Goal: Task Accomplishment & Management: Manage account settings

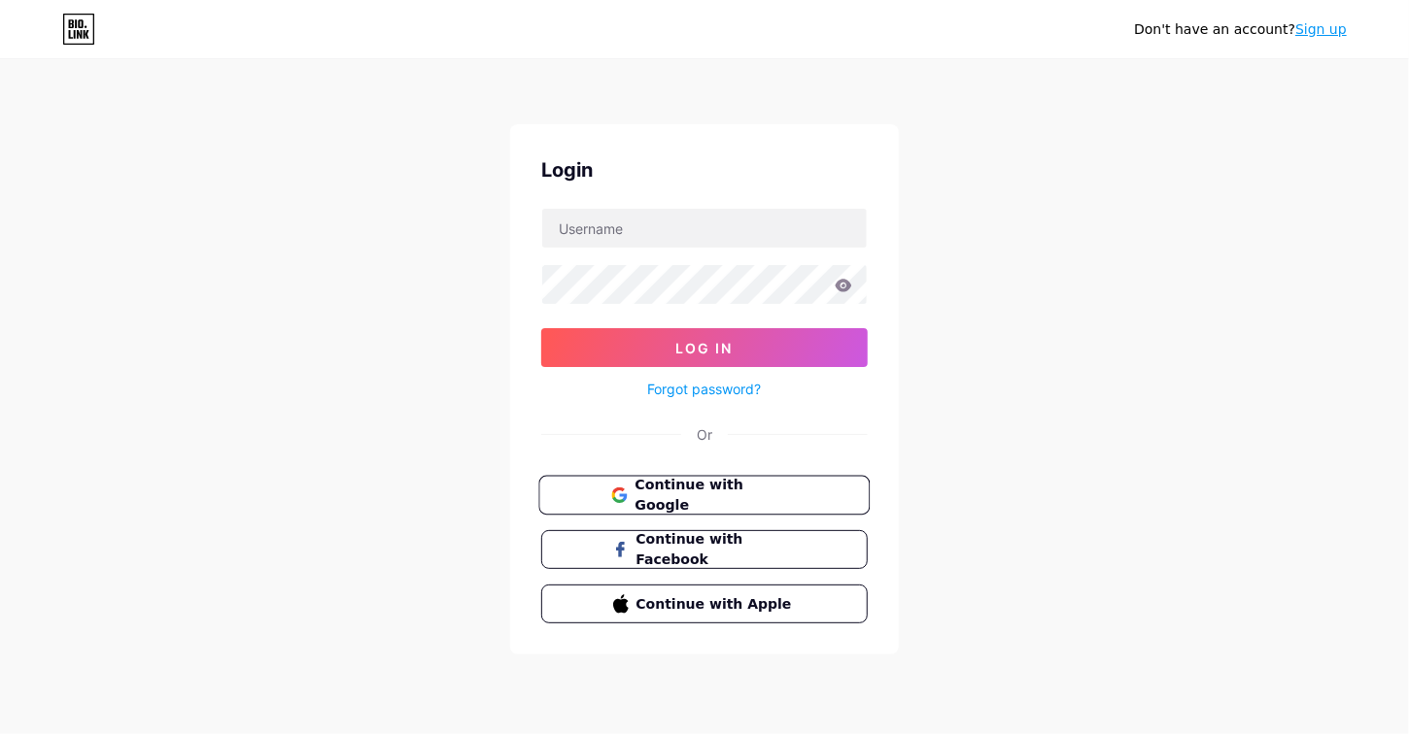
click at [688, 501] on span "Continue with Google" at bounding box center [715, 496] width 162 height 42
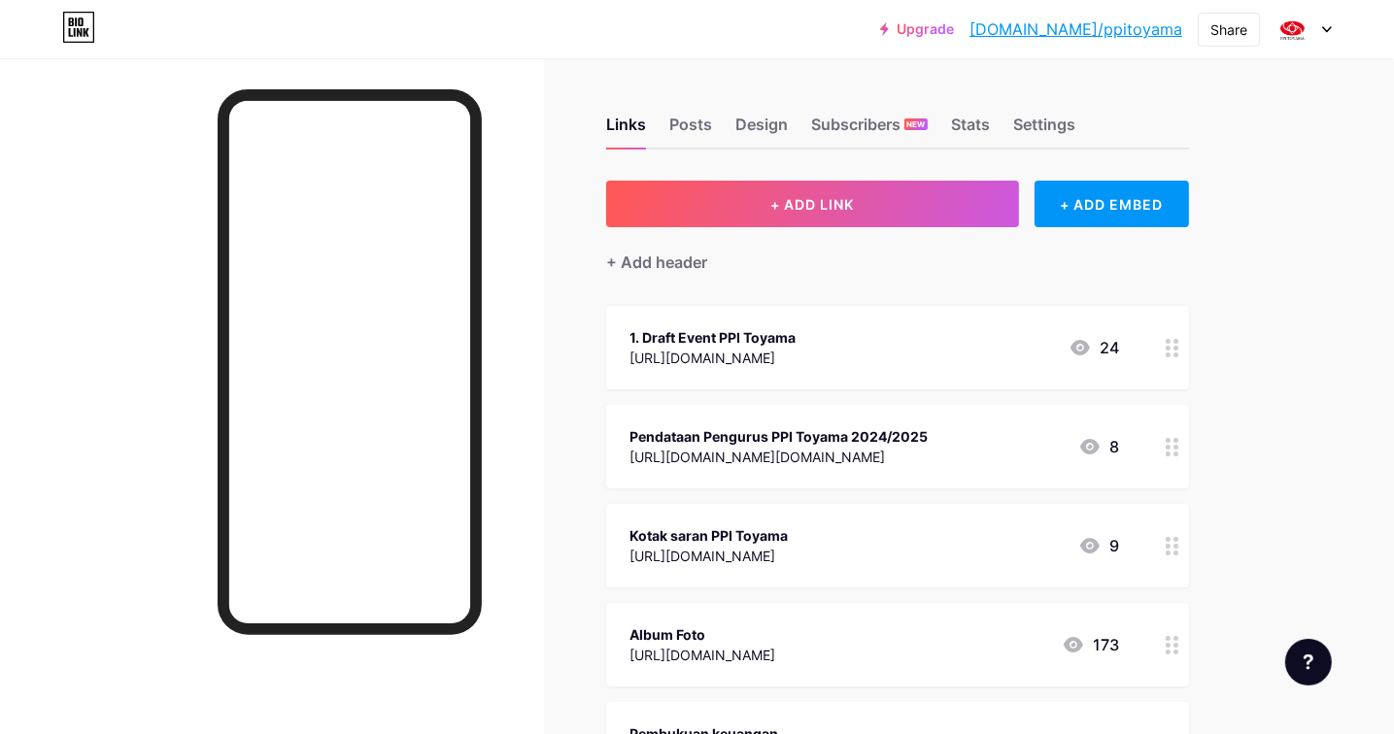
click at [1170, 354] on icon at bounding box center [1173, 348] width 14 height 18
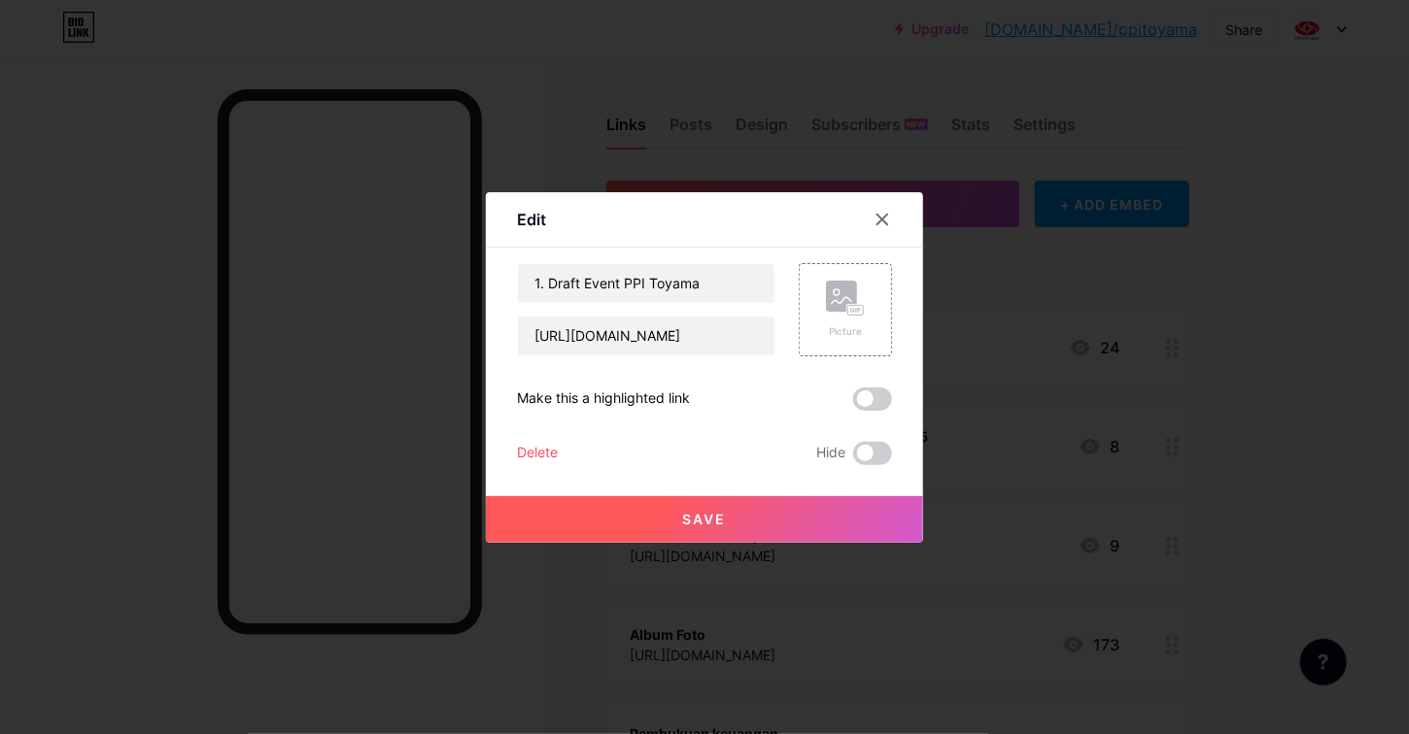
click at [542, 456] on div "Delete" at bounding box center [537, 453] width 41 height 23
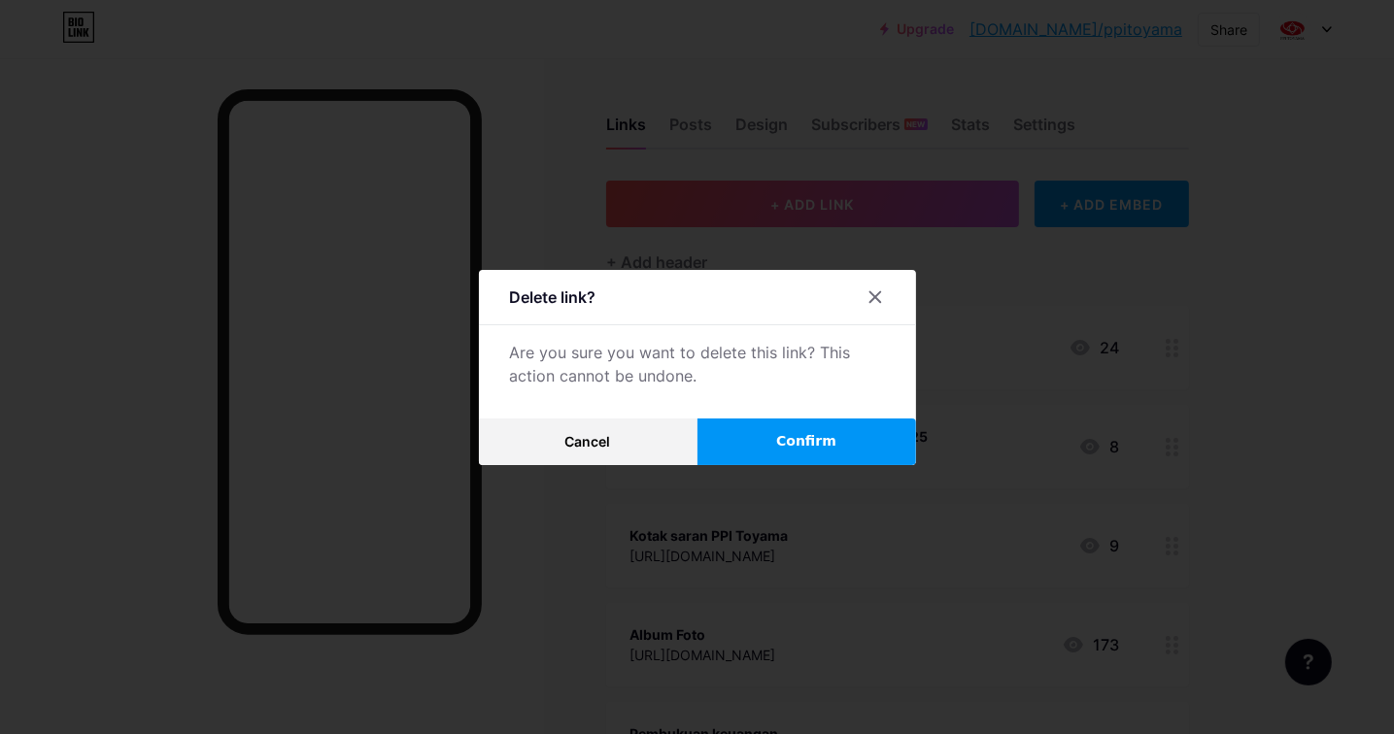
click at [782, 439] on span "Confirm" at bounding box center [806, 441] width 60 height 20
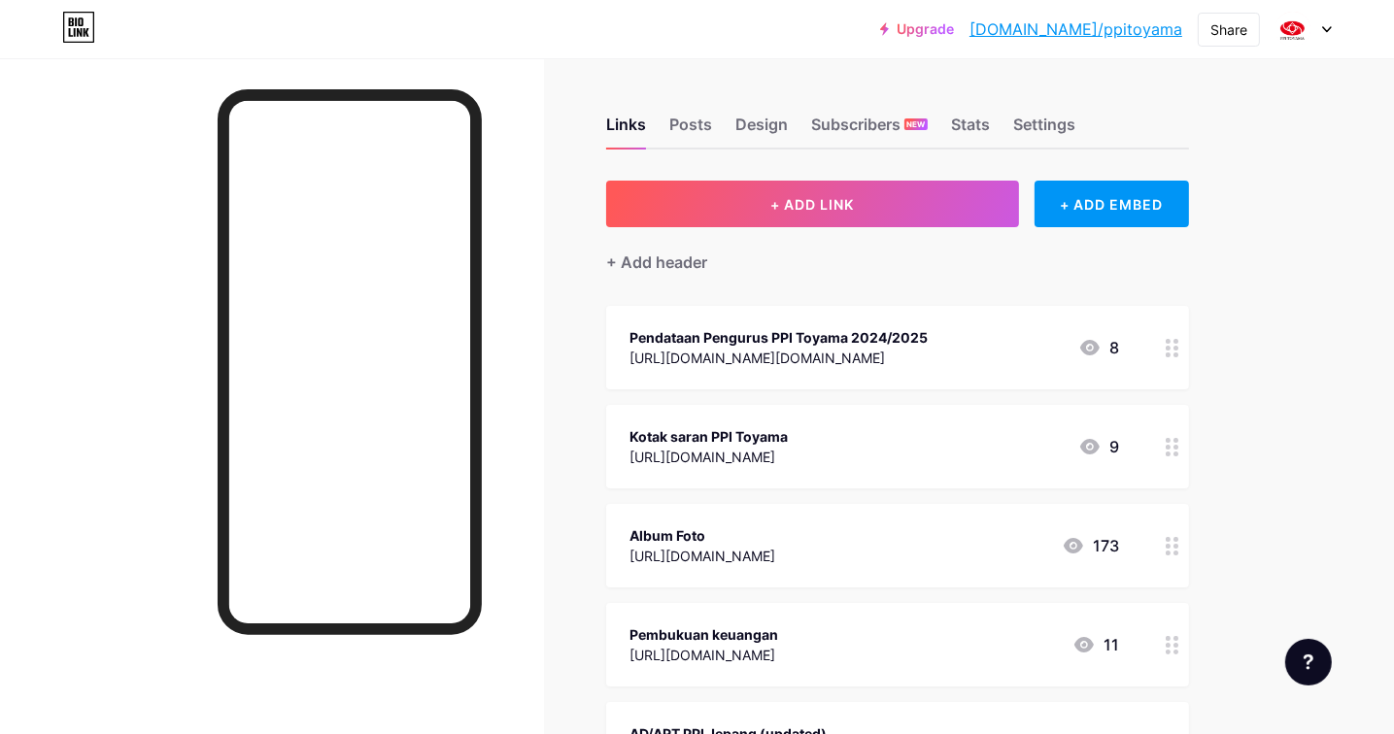
click at [1177, 346] on circle at bounding box center [1176, 348] width 5 height 5
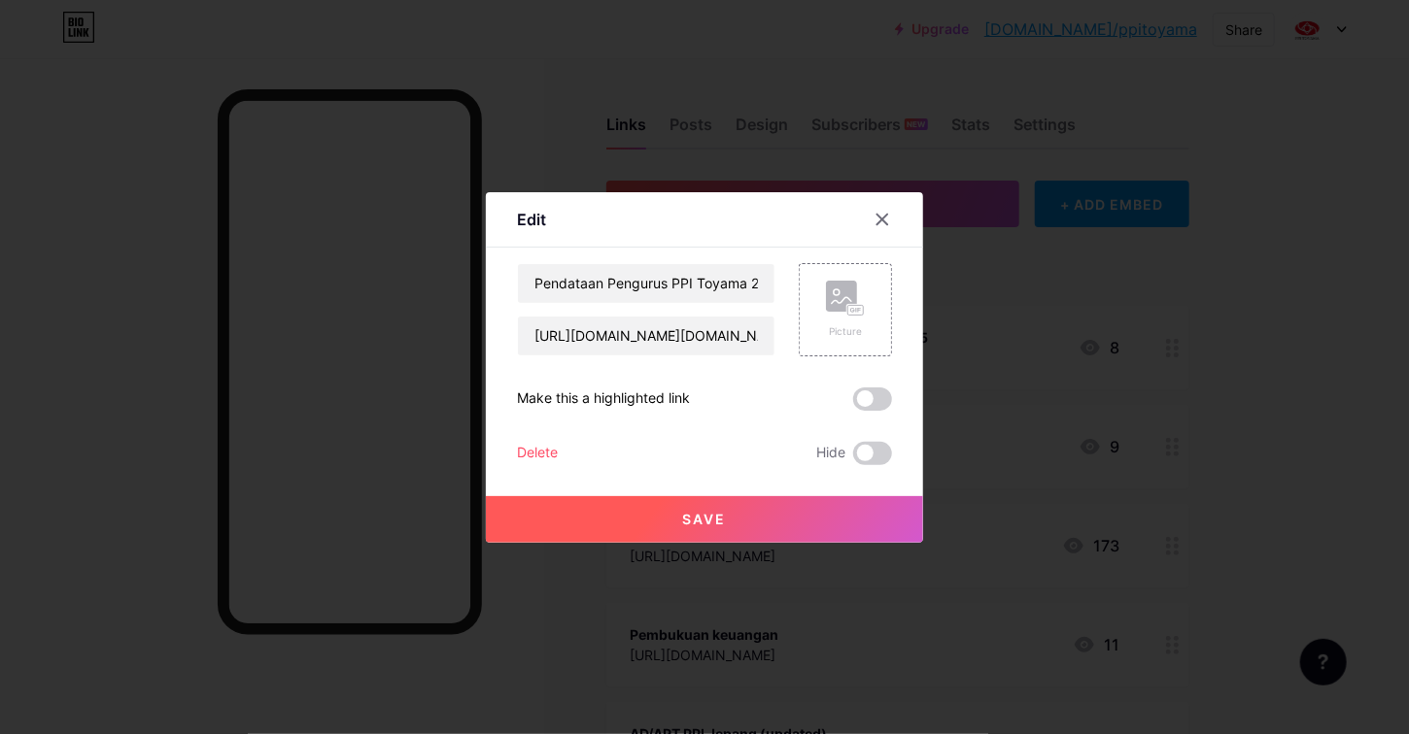
click at [533, 448] on div "Delete" at bounding box center [537, 453] width 41 height 23
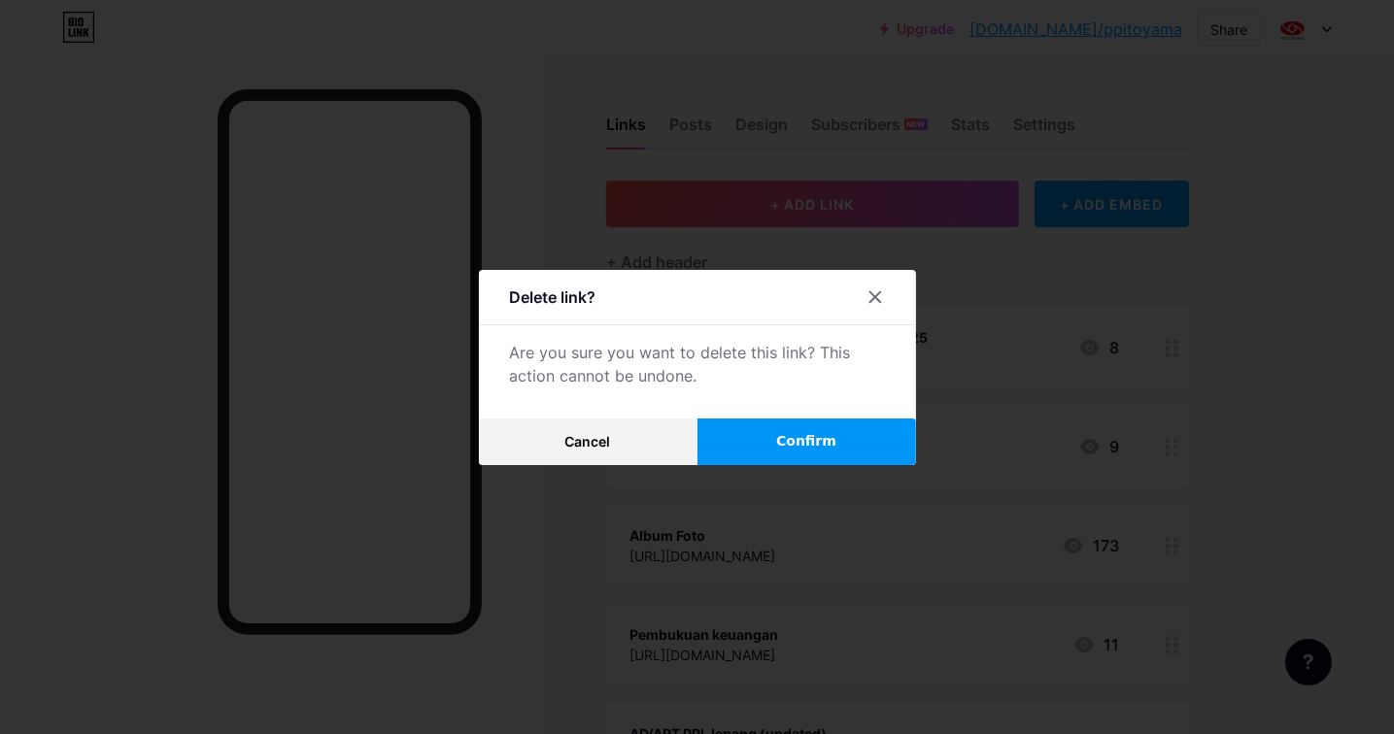
click at [771, 451] on button "Confirm" at bounding box center [807, 442] width 219 height 47
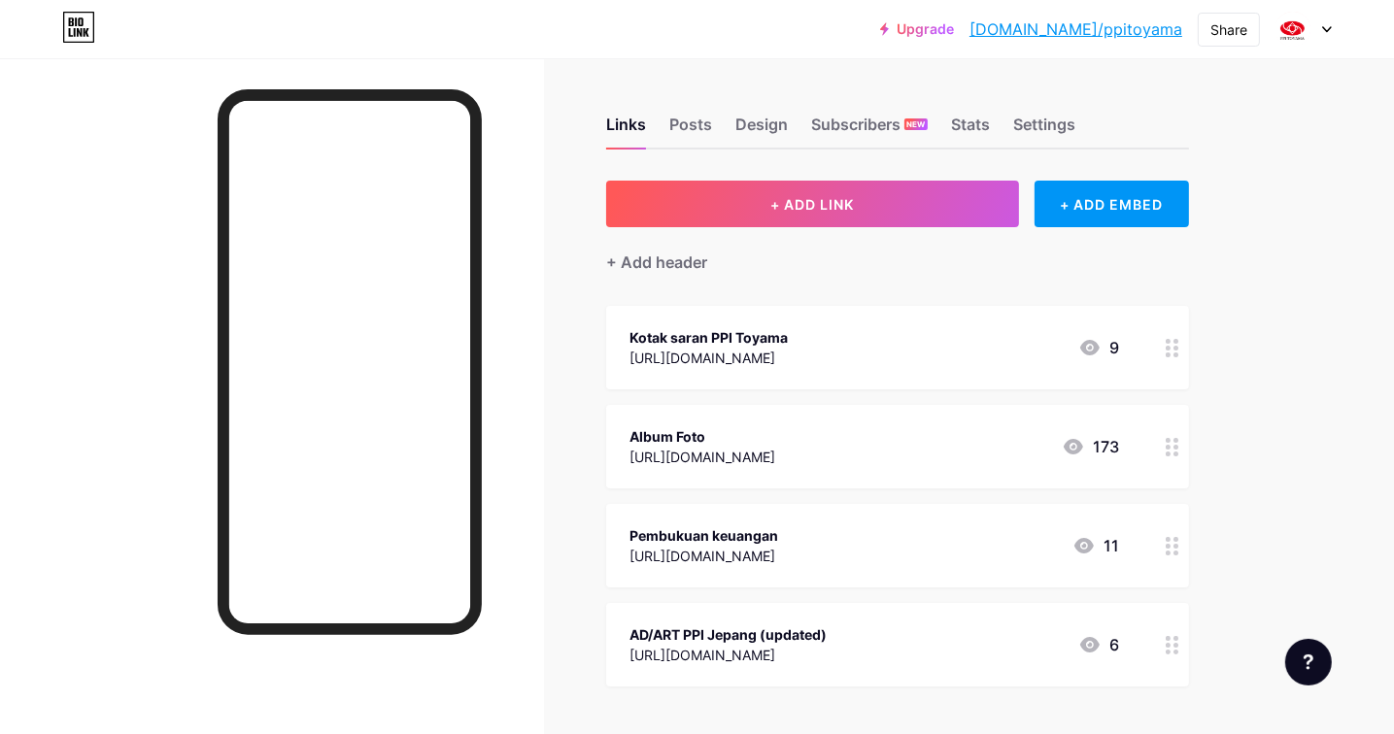
click at [1180, 350] on div at bounding box center [1172, 348] width 33 height 84
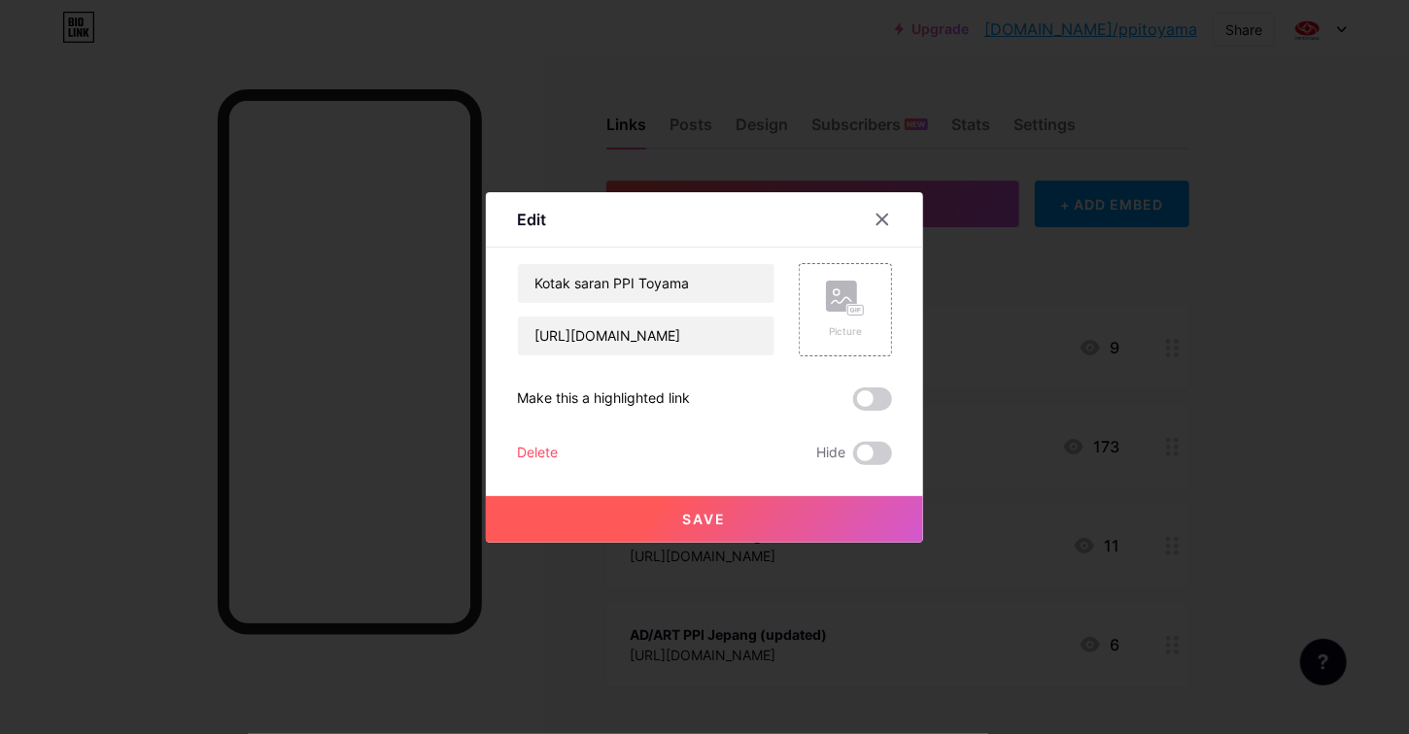
click at [537, 449] on div "Delete" at bounding box center [537, 453] width 41 height 23
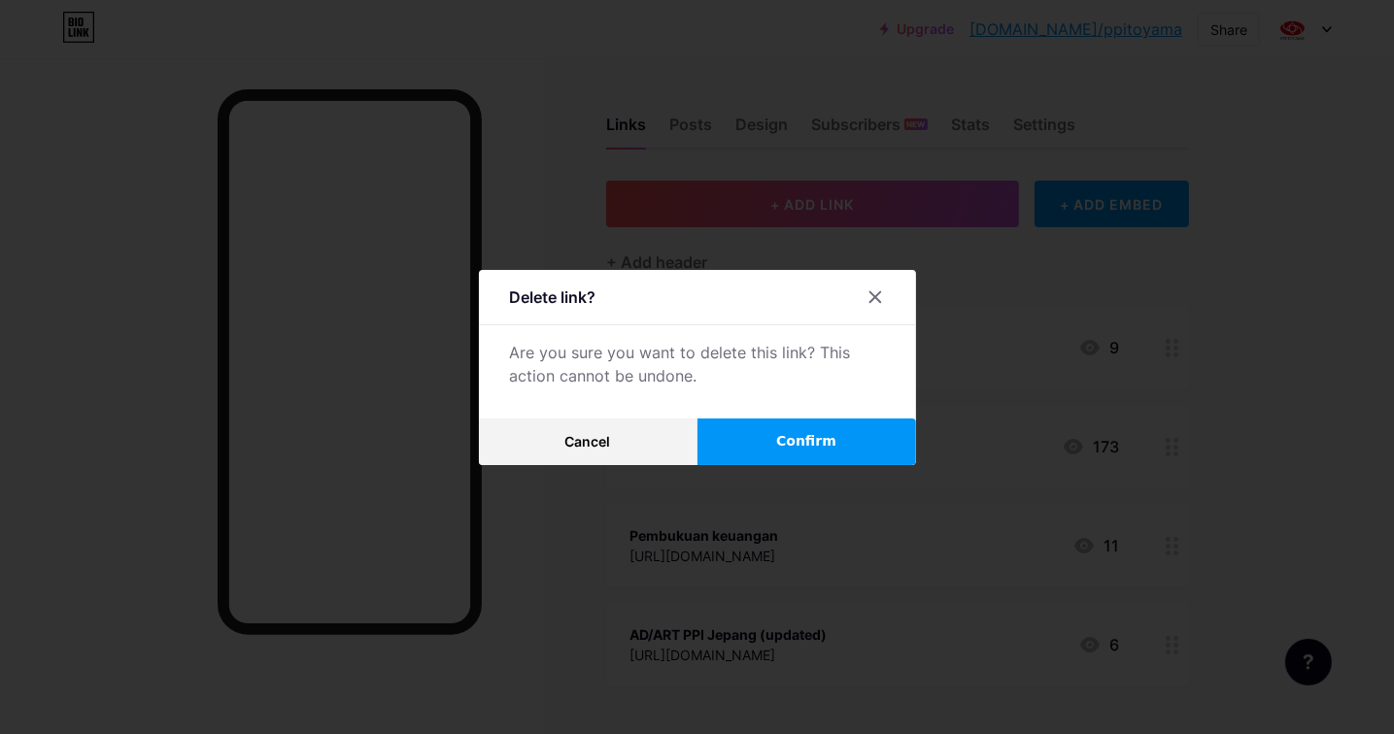
click at [762, 427] on button "Confirm" at bounding box center [807, 442] width 219 height 47
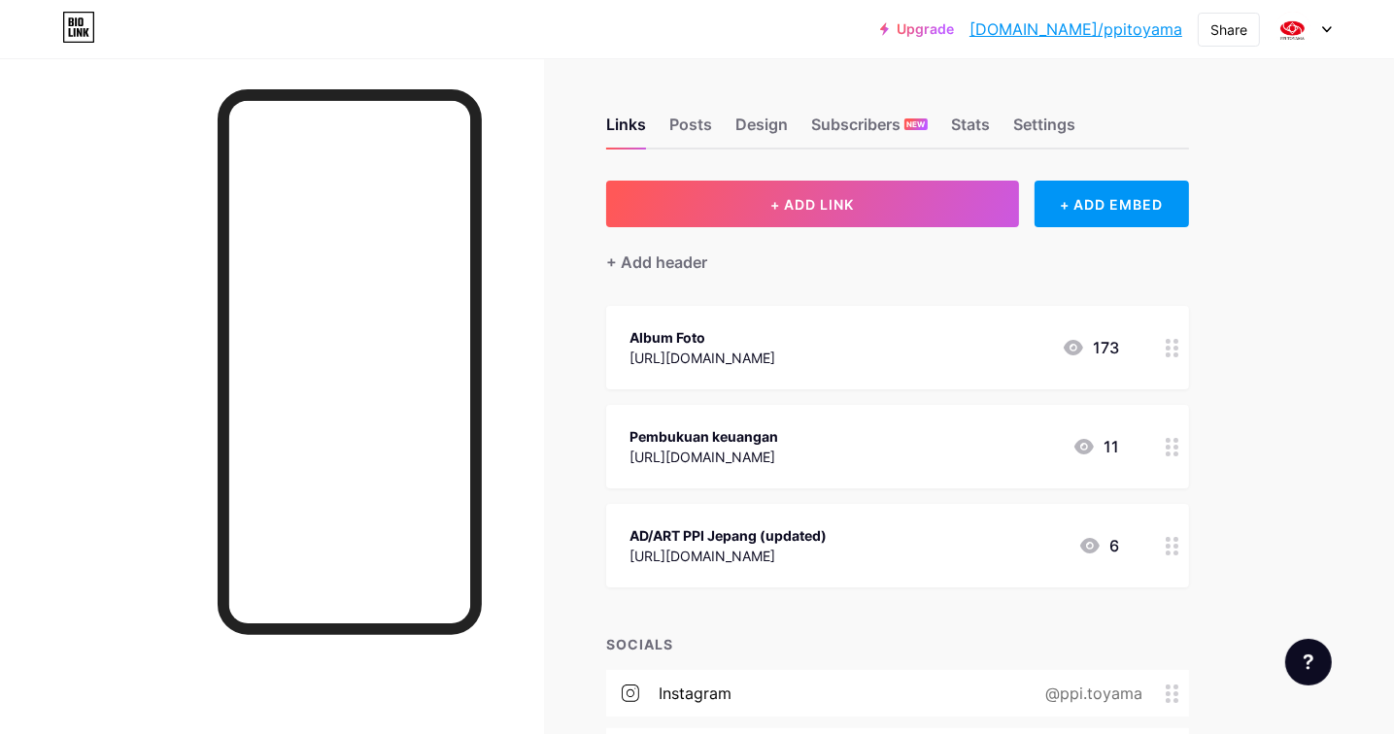
click at [1173, 449] on icon at bounding box center [1173, 447] width 14 height 18
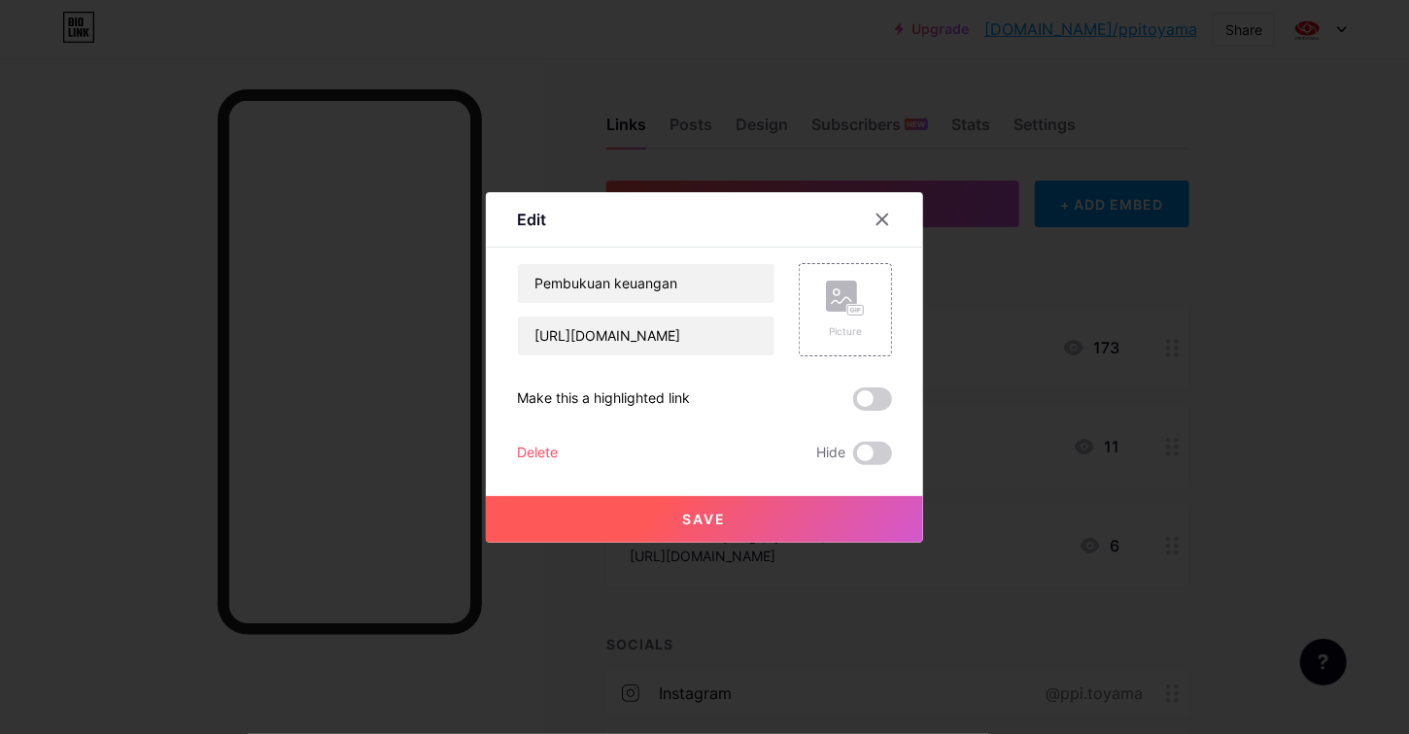
click at [535, 459] on div "Delete" at bounding box center [537, 453] width 41 height 23
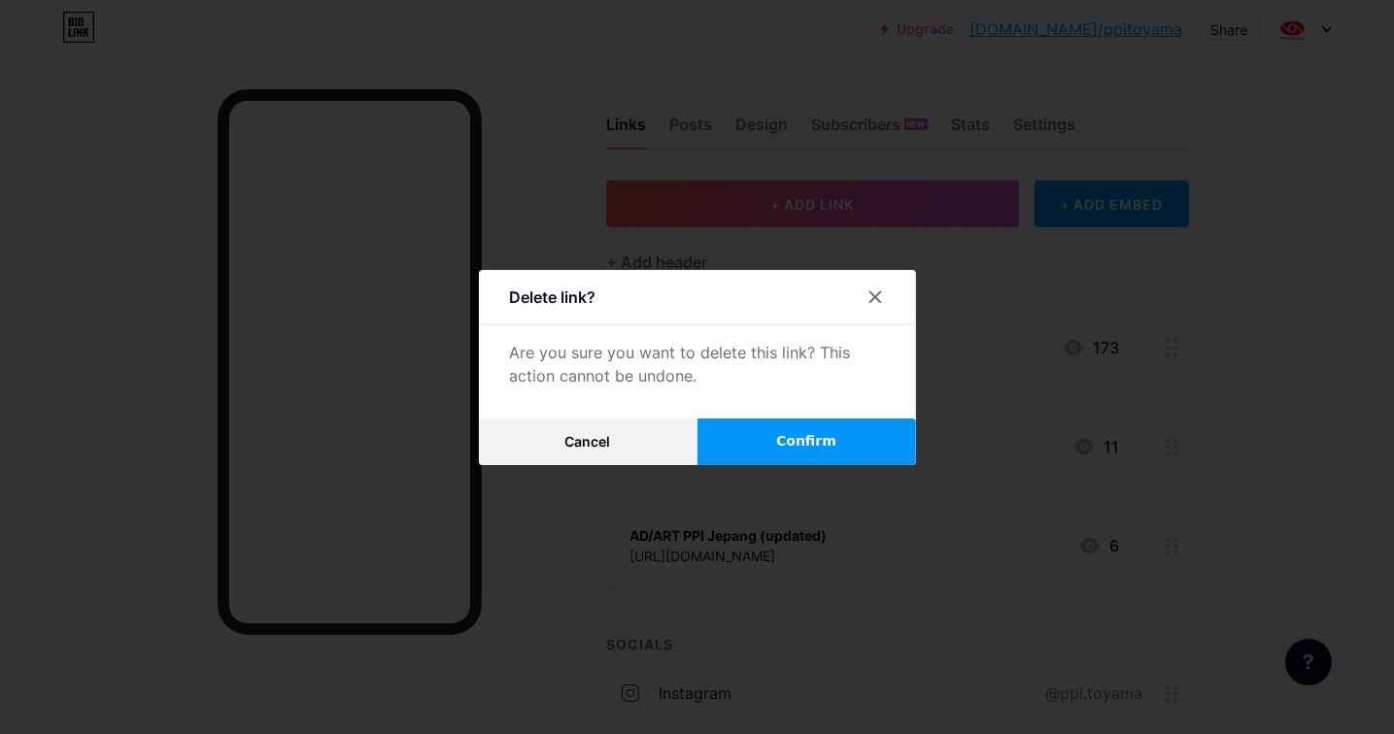
click at [774, 444] on button "Confirm" at bounding box center [807, 442] width 219 height 47
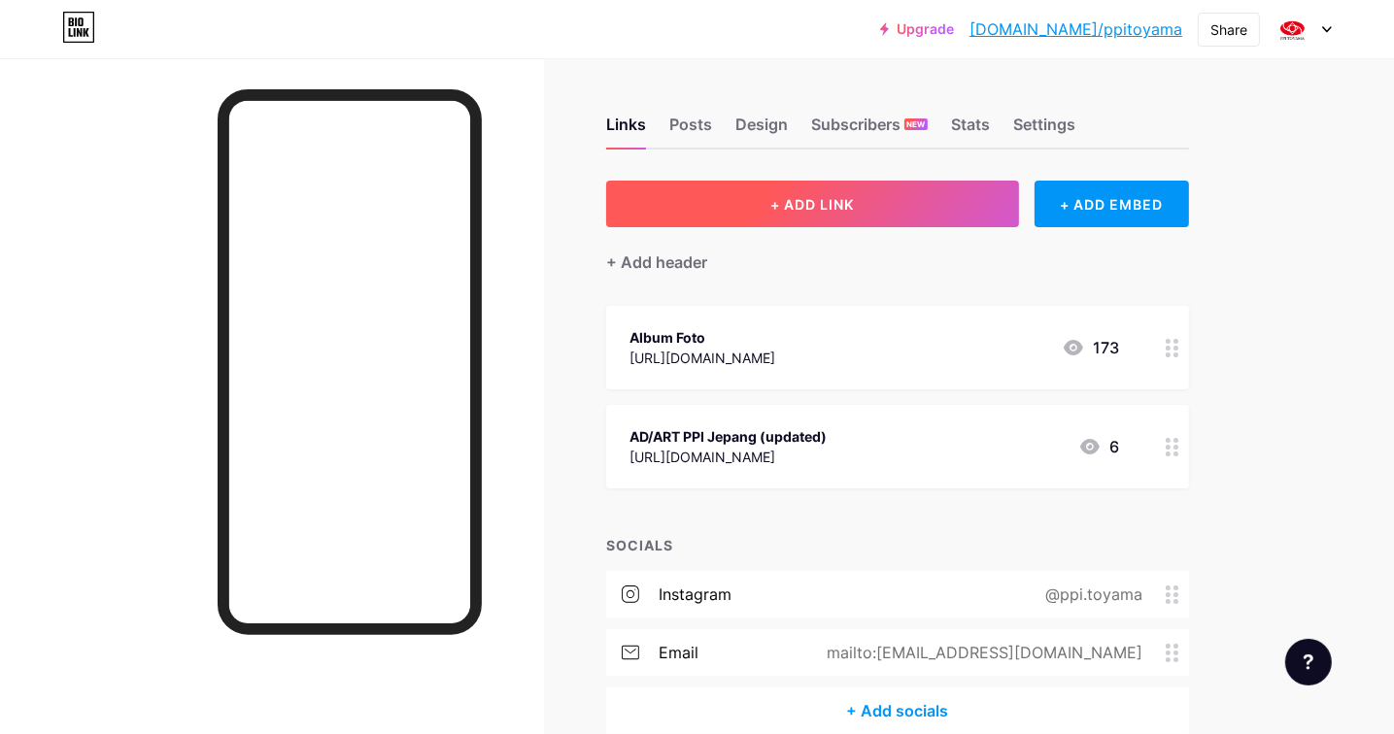
click at [790, 208] on span "+ ADD LINK" at bounding box center [812, 204] width 84 height 17
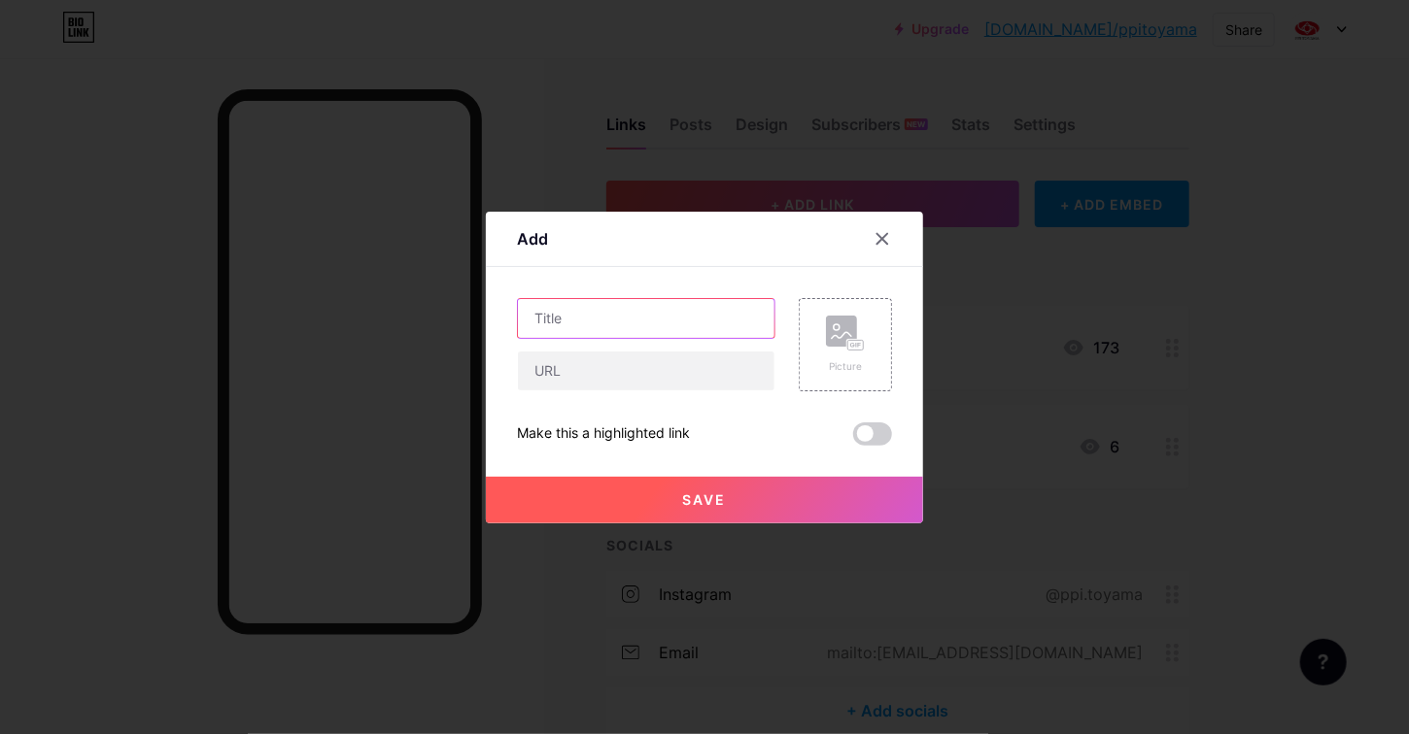
click at [693, 323] on input "text" at bounding box center [646, 318] width 256 height 39
click at [675, 379] on input "text" at bounding box center [646, 371] width 256 height 39
paste input "[URL][DOMAIN_NAME]"
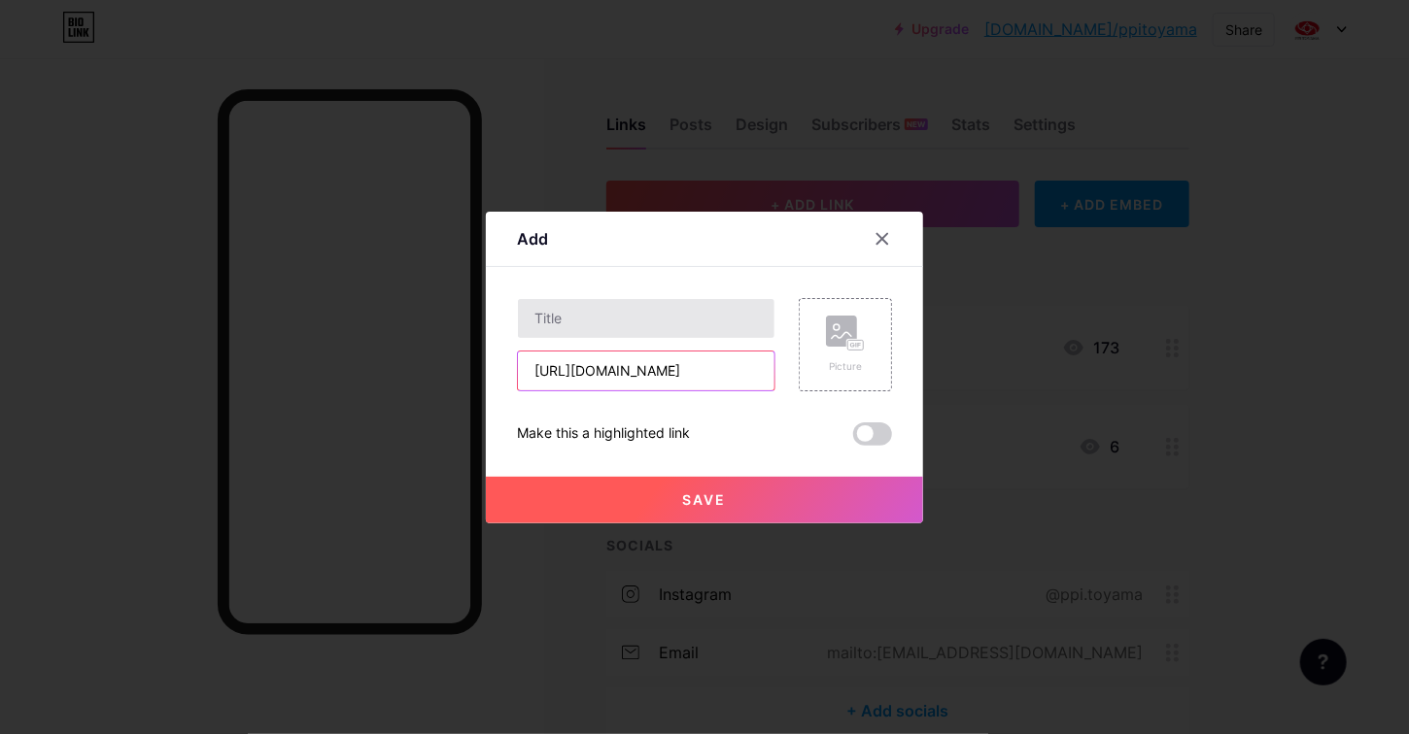
type input "[URL][DOMAIN_NAME]"
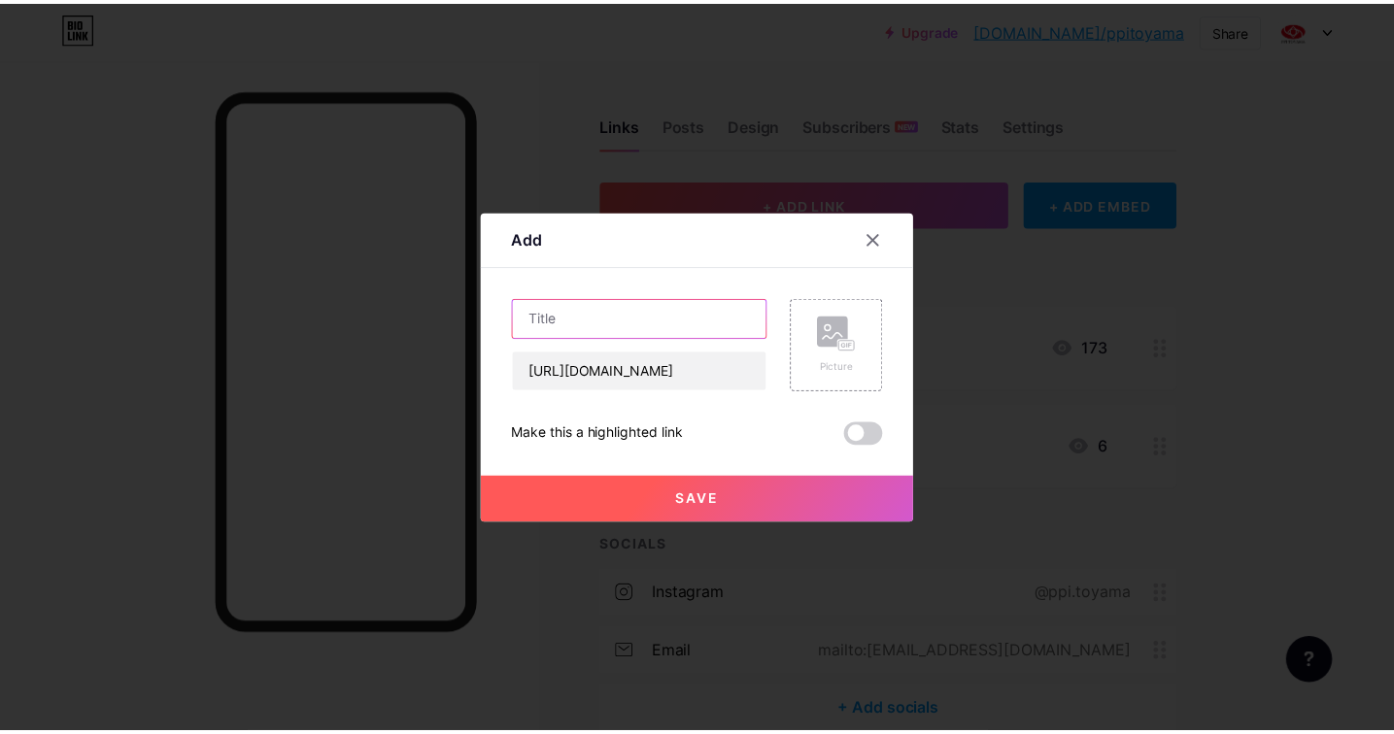
scroll to position [0, 0]
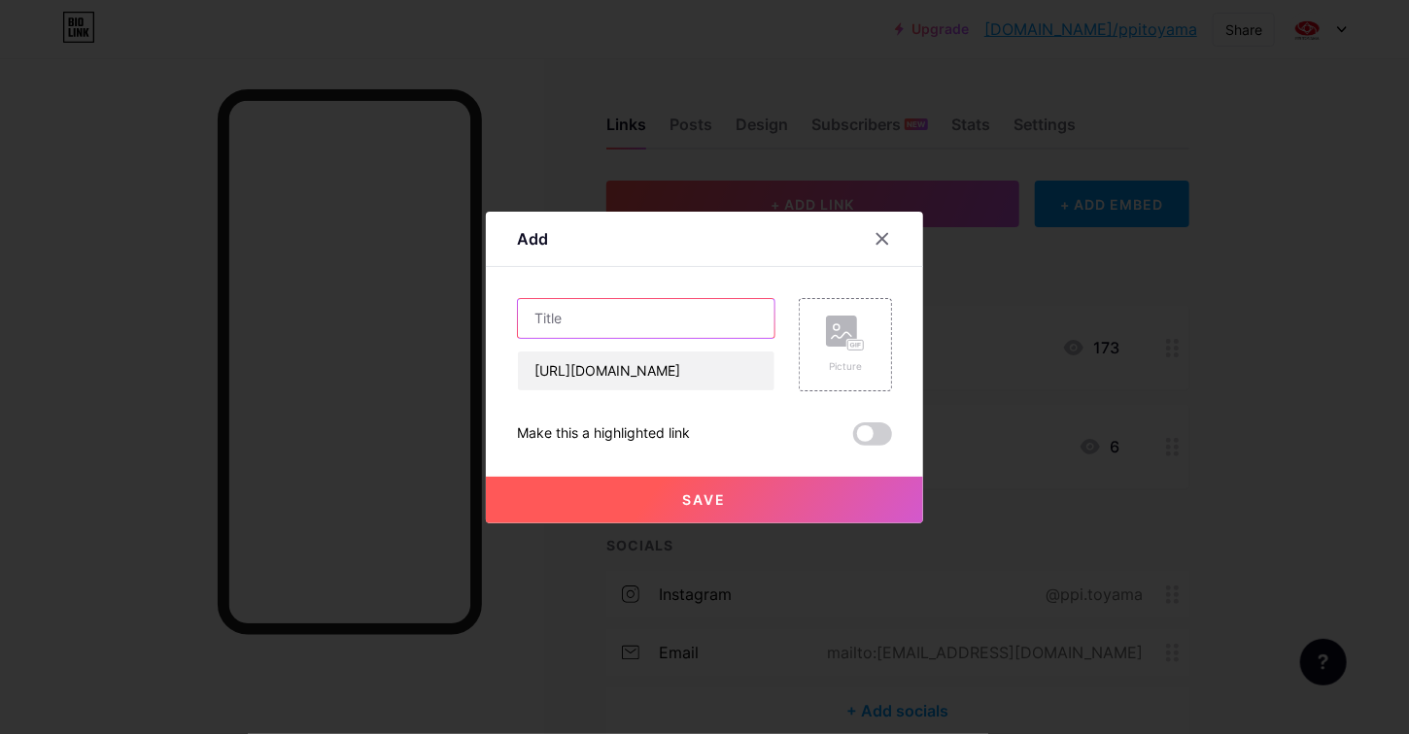
click at [661, 319] on input "text" at bounding box center [646, 318] width 256 height 39
type input "AD/ART PPI Toyama"
click at [706, 480] on button "Save" at bounding box center [704, 500] width 437 height 47
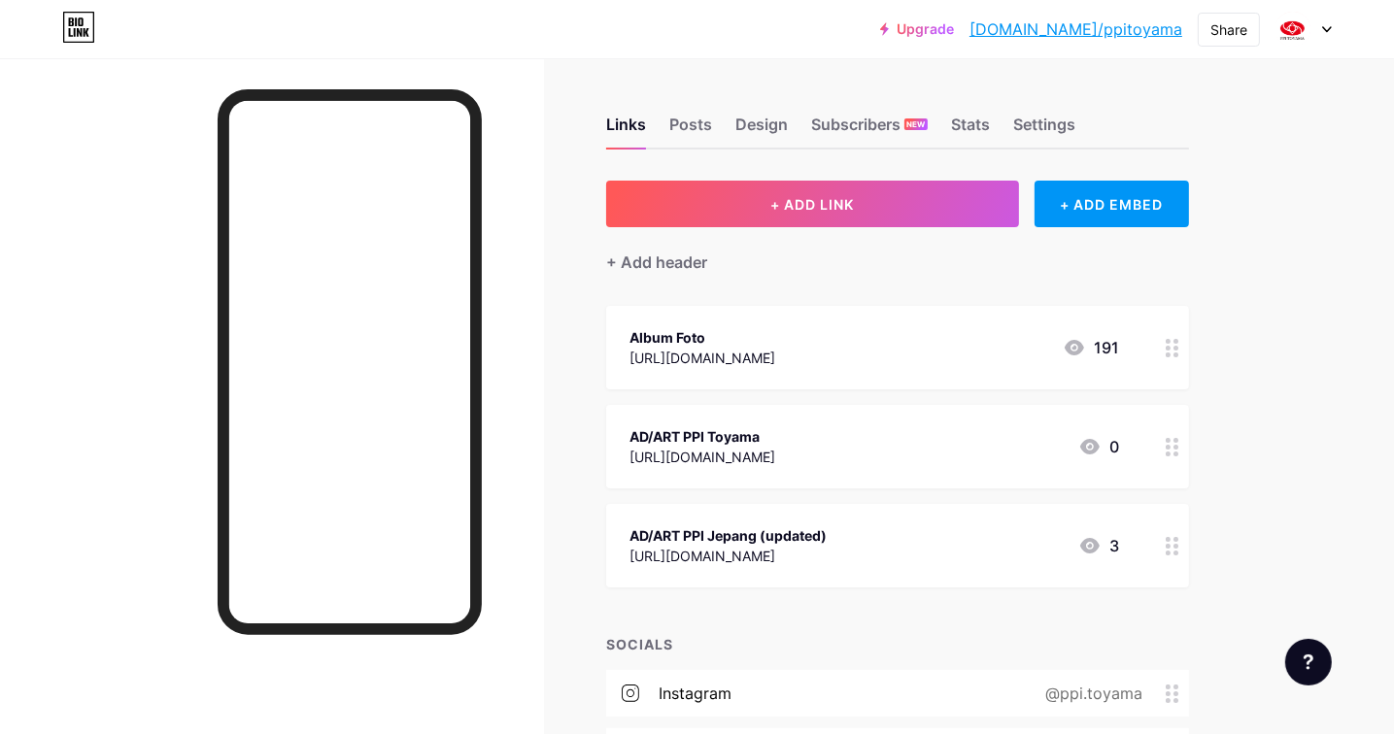
click at [700, 356] on div "[URL][DOMAIN_NAME]" at bounding box center [703, 358] width 146 height 20
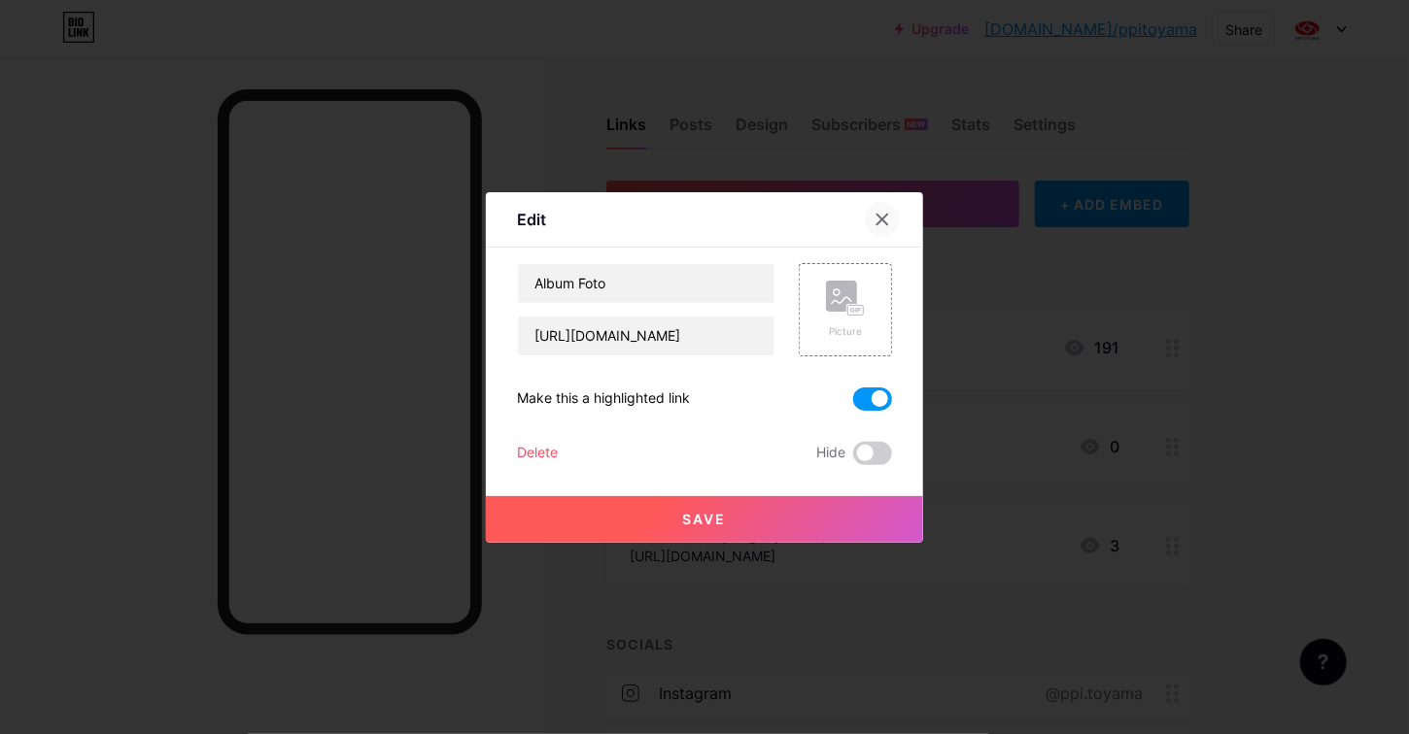
click at [881, 219] on icon at bounding box center [882, 220] width 16 height 16
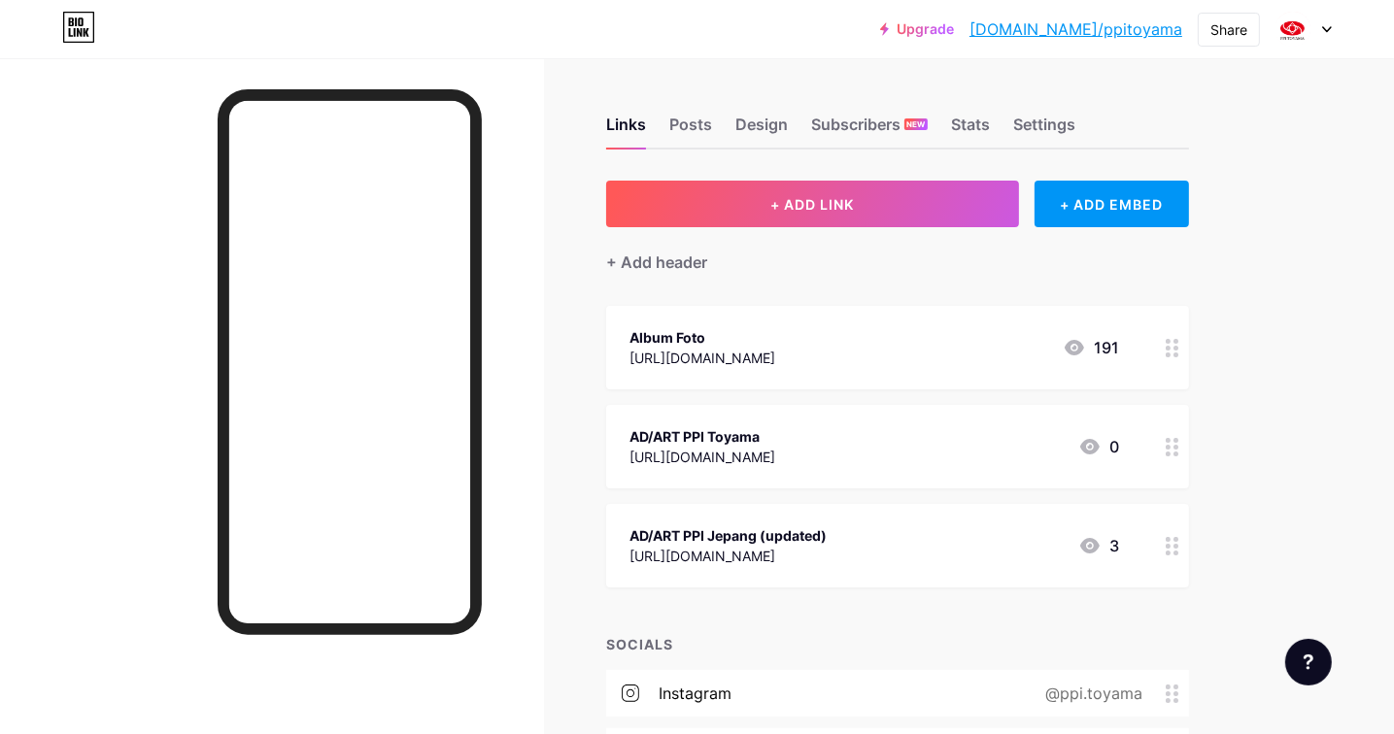
click at [960, 342] on div "Album Foto [URL][DOMAIN_NAME] 191" at bounding box center [875, 347] width 490 height 45
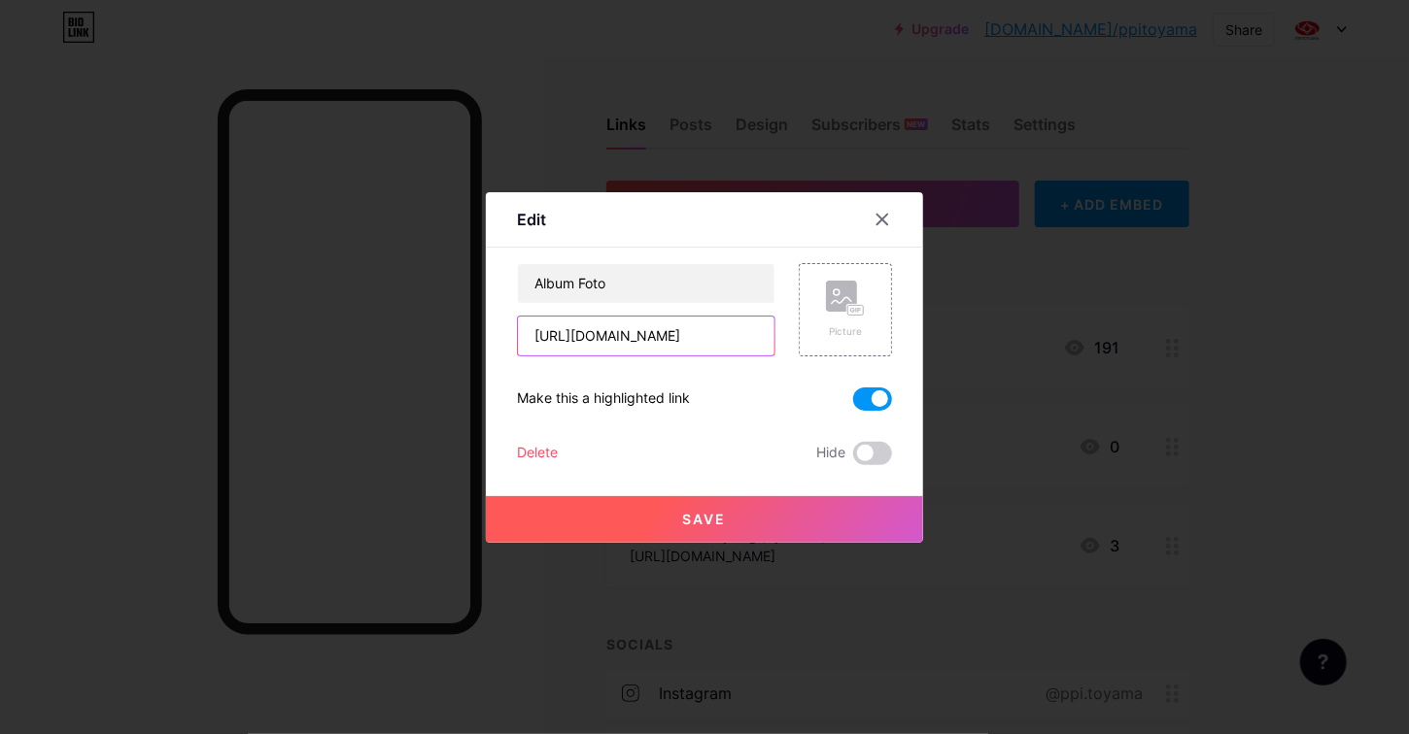
click at [690, 323] on input "[URL][DOMAIN_NAME]" at bounding box center [646, 336] width 256 height 39
paste input "v6Wxu3hxL4mdqPCu6"
type input "[URL][DOMAIN_NAME]"
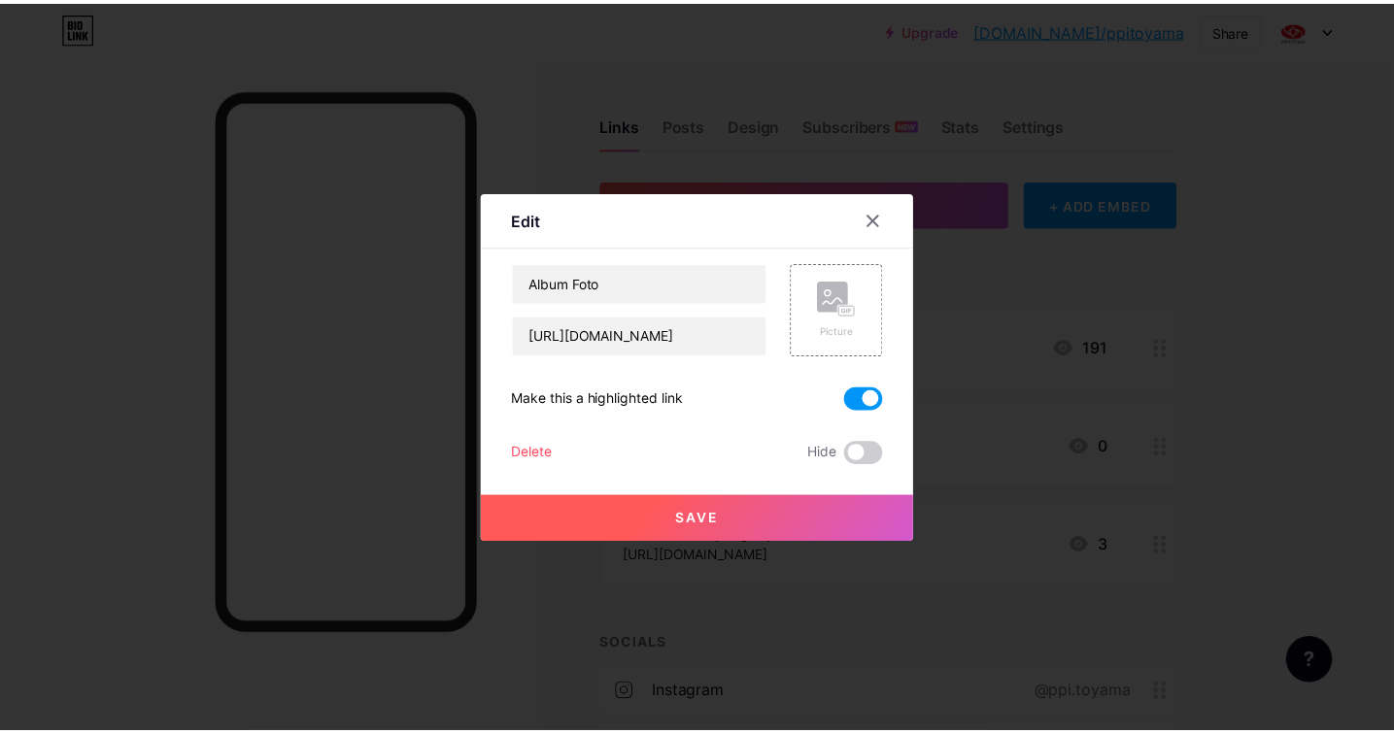
scroll to position [0, 0]
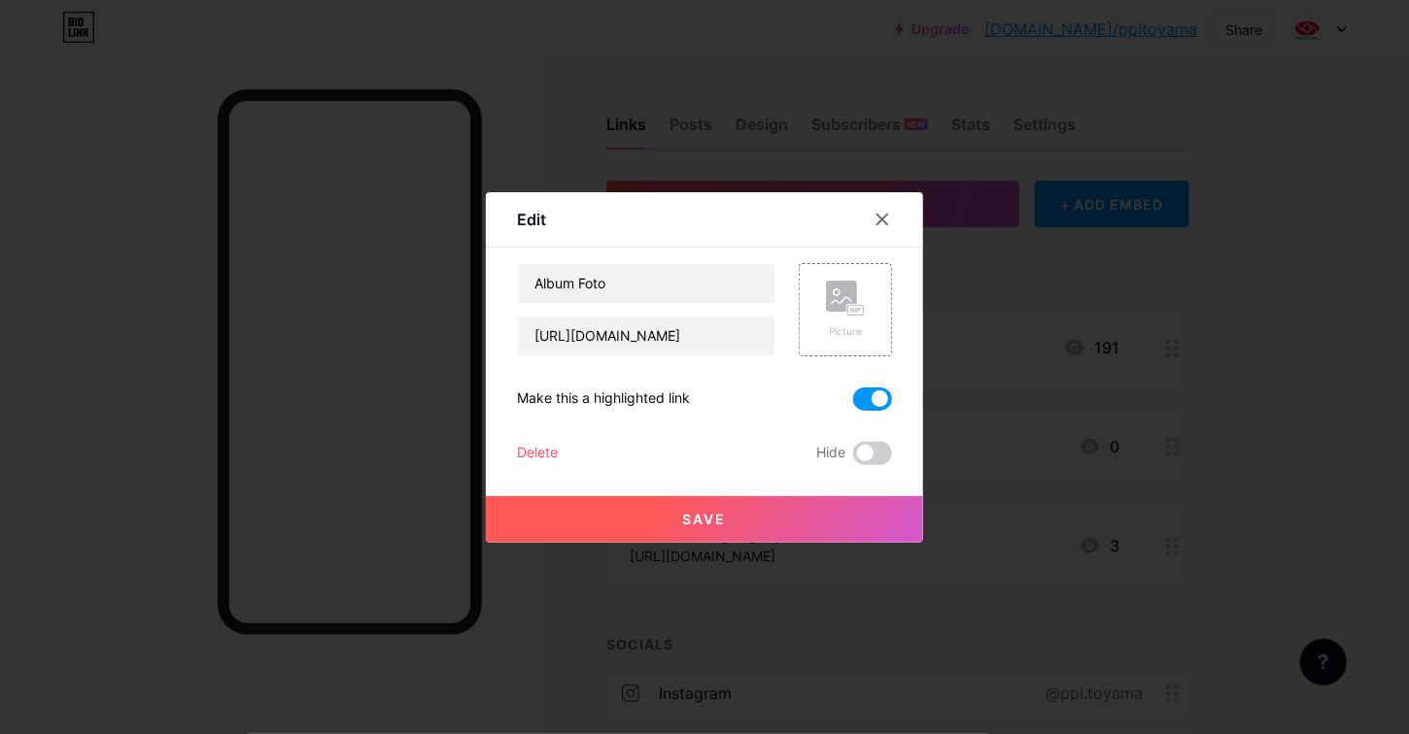
click at [755, 514] on button "Save" at bounding box center [704, 519] width 437 height 47
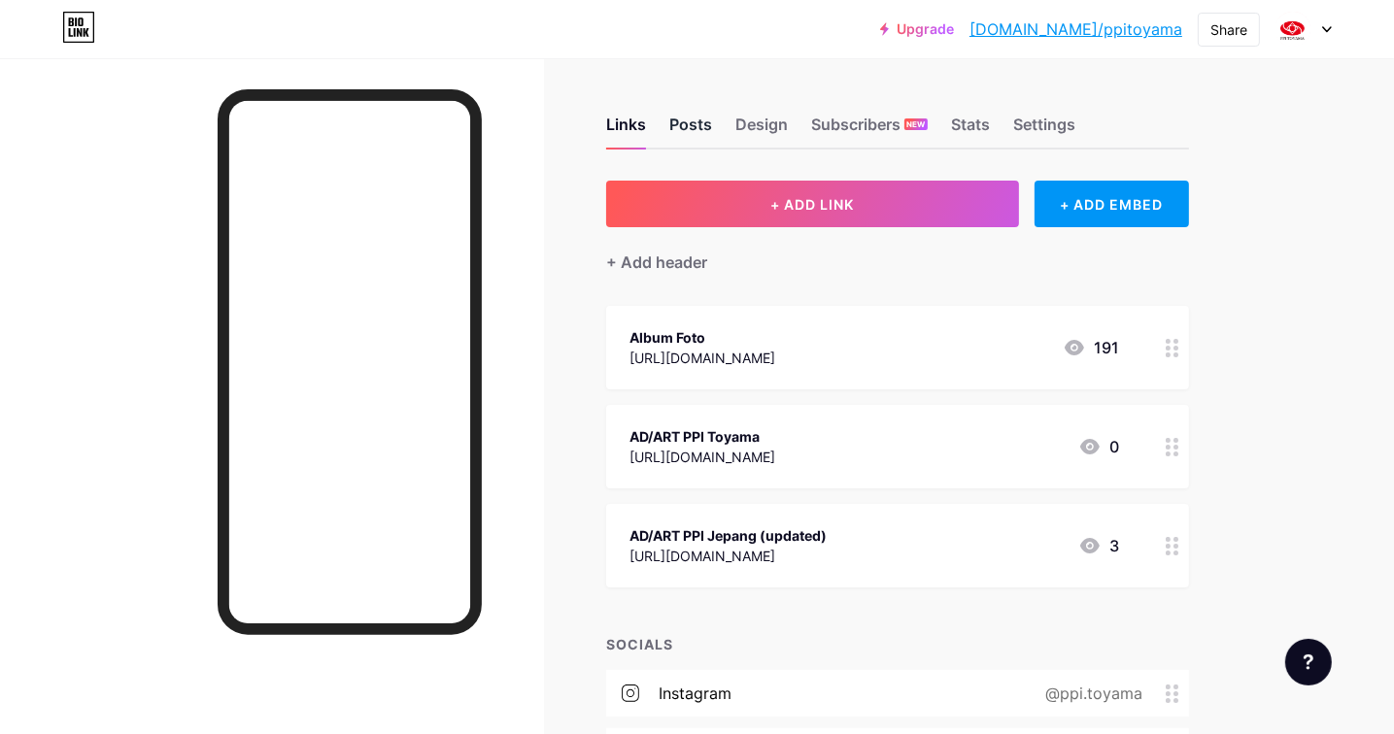
click at [709, 123] on div "Posts" at bounding box center [690, 130] width 43 height 35
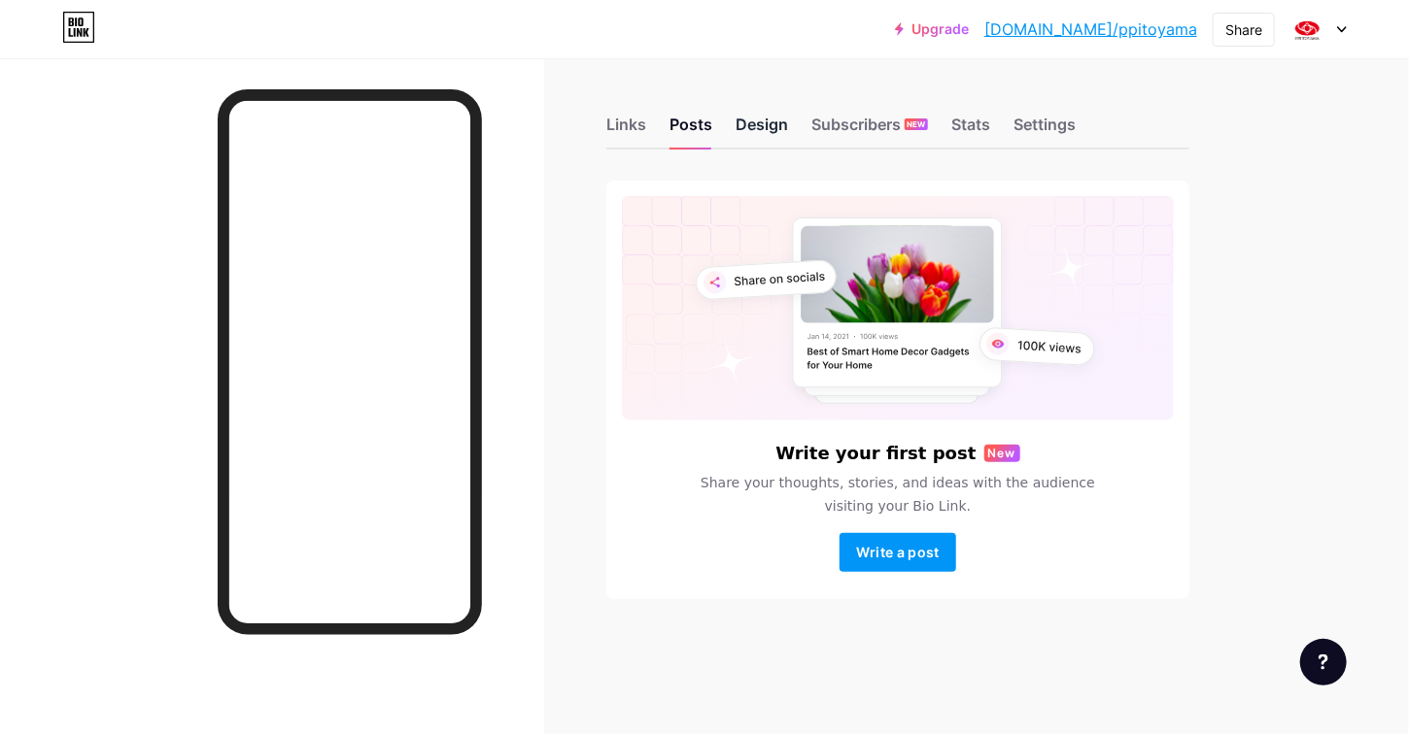
click at [758, 122] on div "Design" at bounding box center [761, 130] width 52 height 35
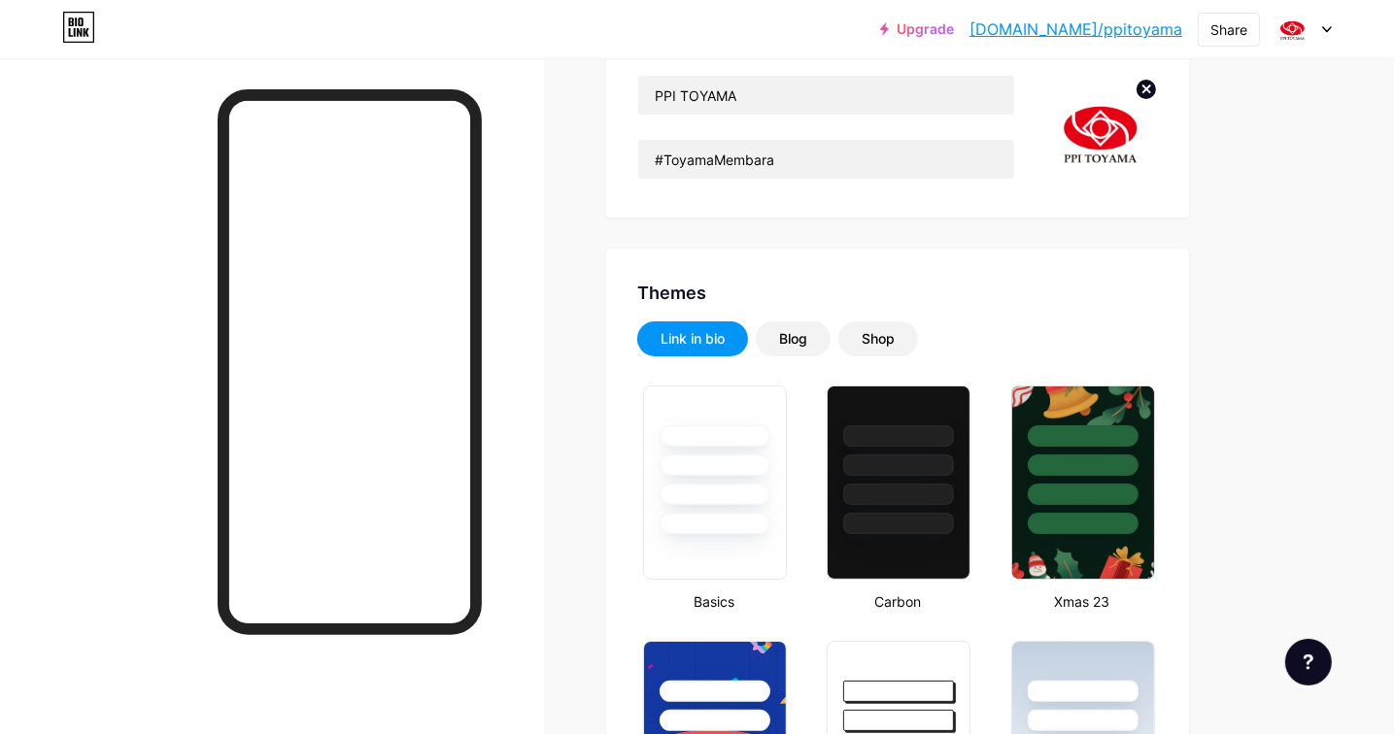
type input "#ffffff"
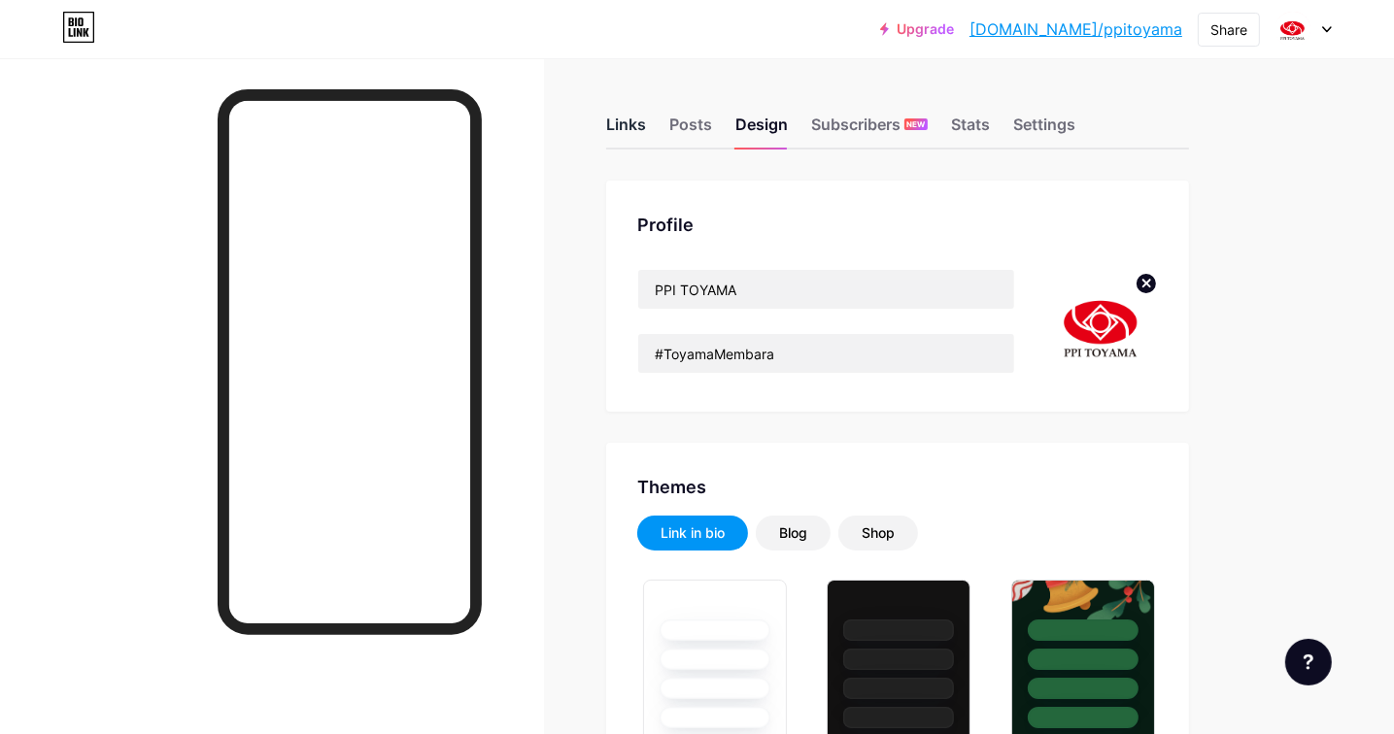
click at [632, 124] on div "Links" at bounding box center [626, 130] width 40 height 35
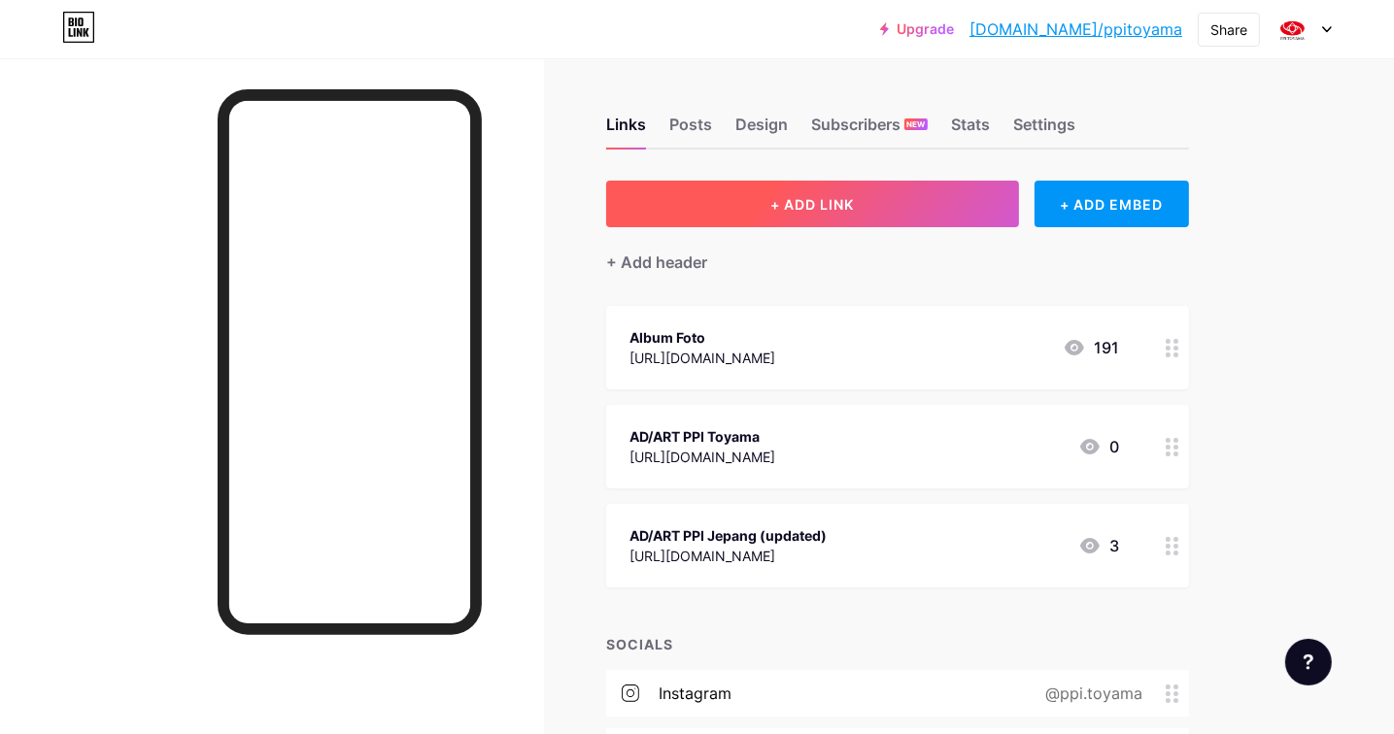
click at [889, 198] on button "+ ADD LINK" at bounding box center [812, 204] width 413 height 47
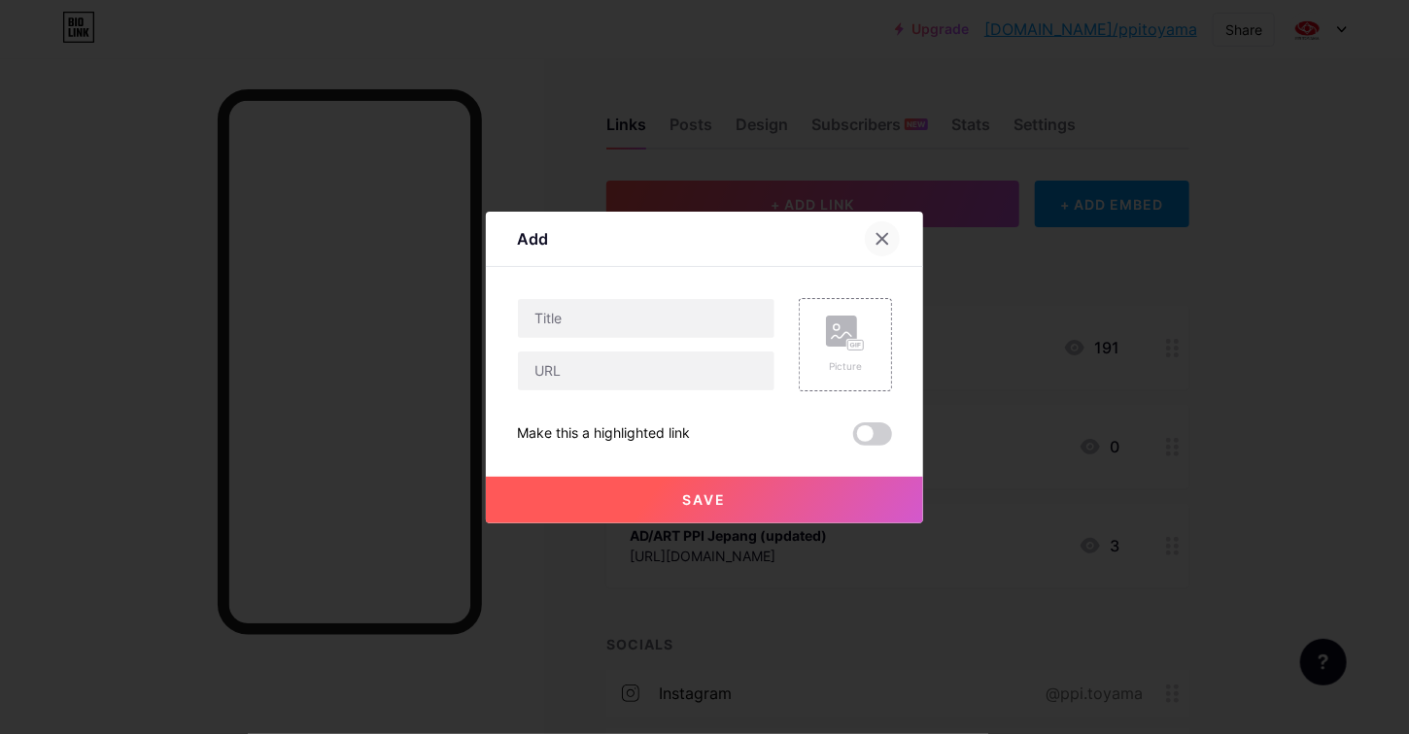
click at [874, 245] on icon at bounding box center [882, 239] width 16 height 16
